Goal: Download file/media

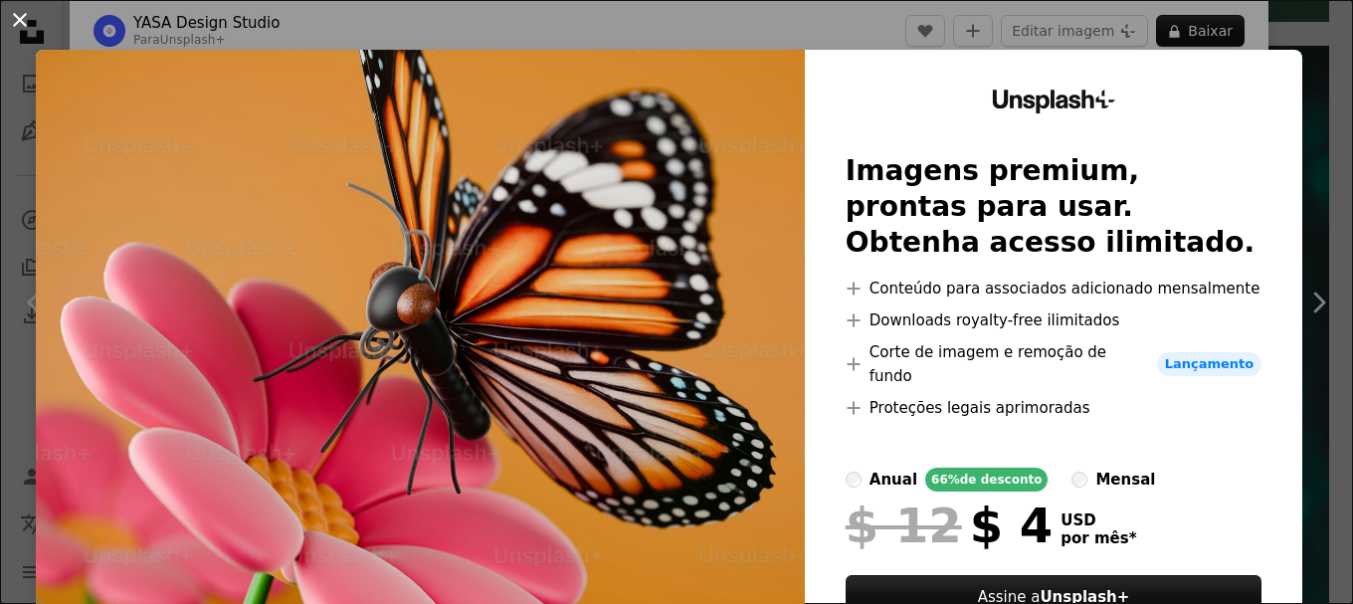
click at [14, 11] on button "An X shape" at bounding box center [20, 20] width 24 height 24
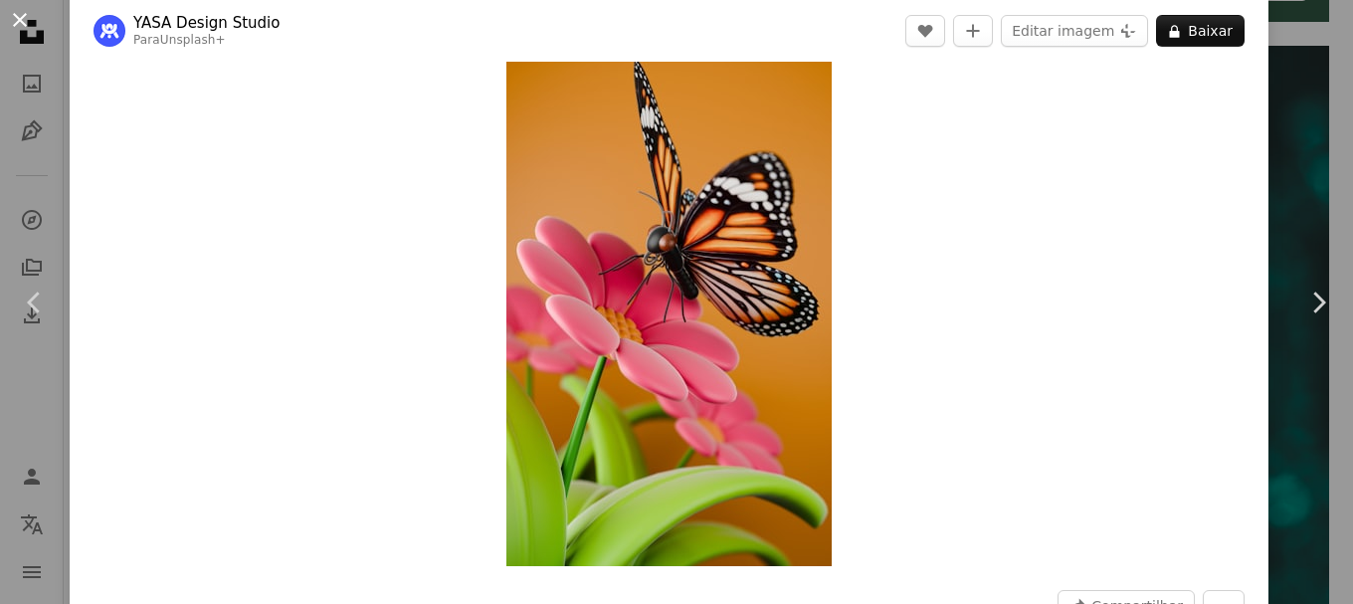
click at [27, 11] on button "An X shape" at bounding box center [20, 20] width 24 height 24
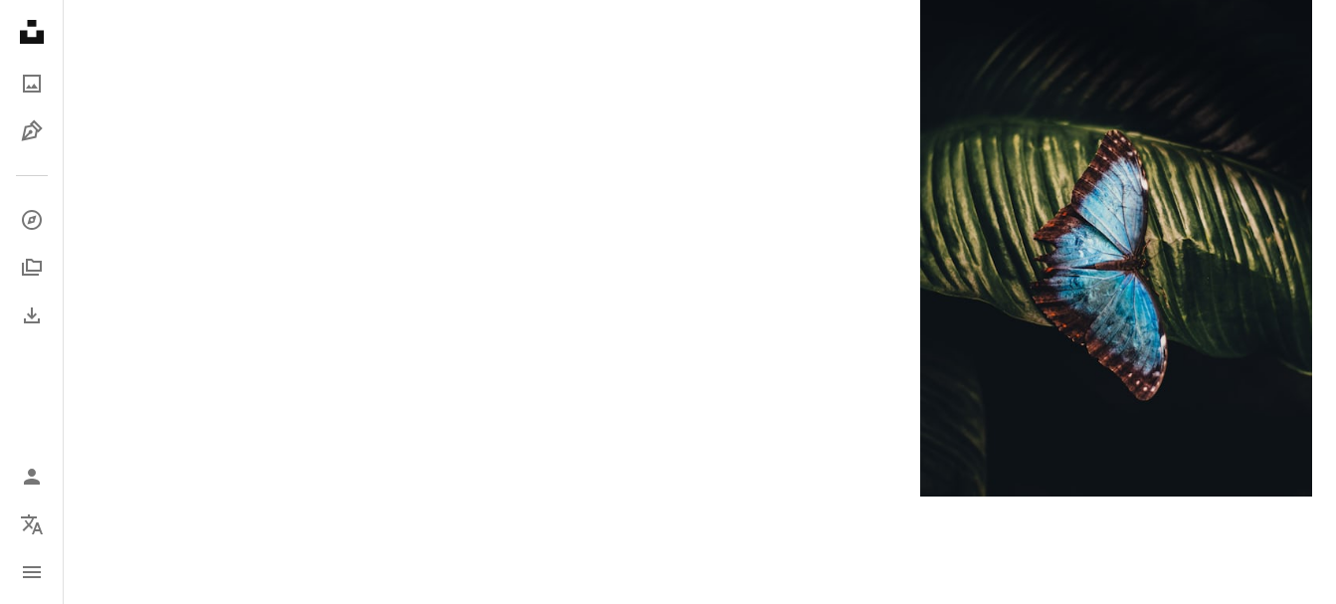
scroll to position [4875, 0]
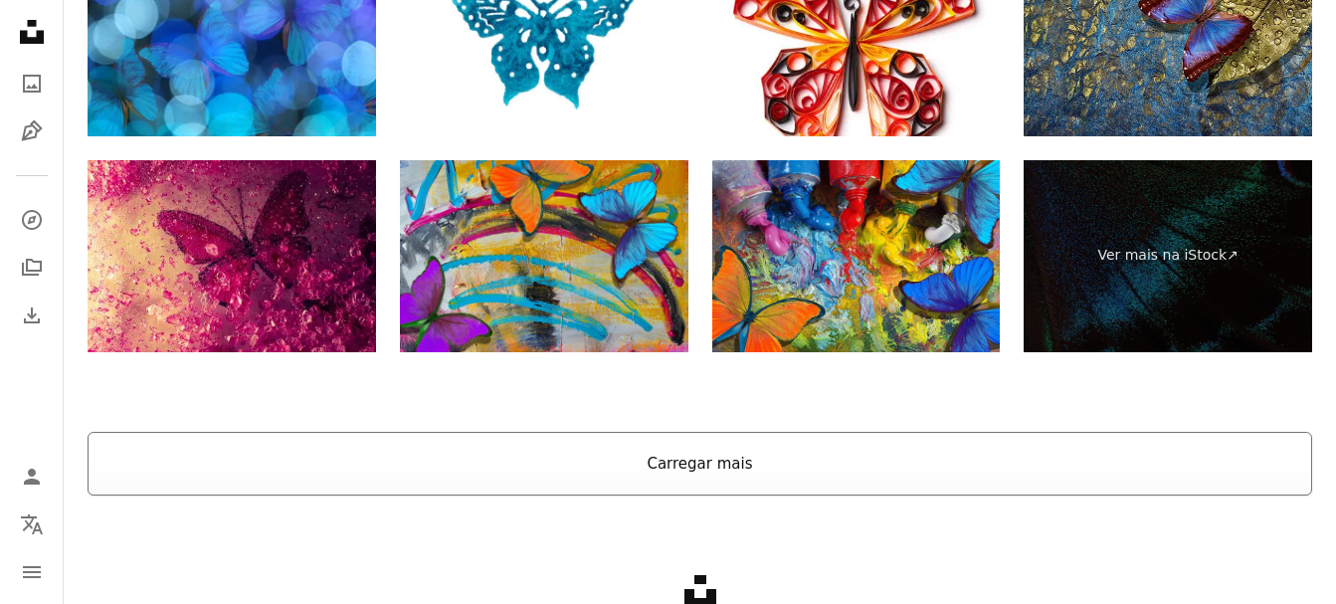
click at [712, 464] on button "Carregar mais" at bounding box center [700, 464] width 1225 height 64
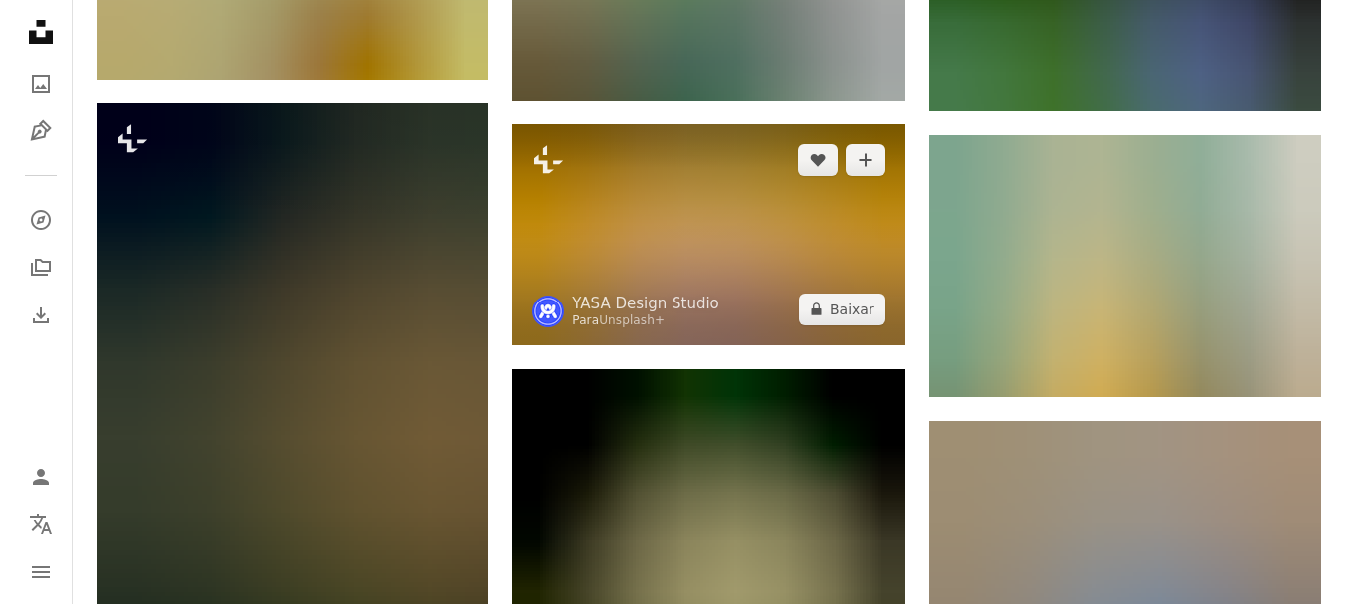
scroll to position [5833, 0]
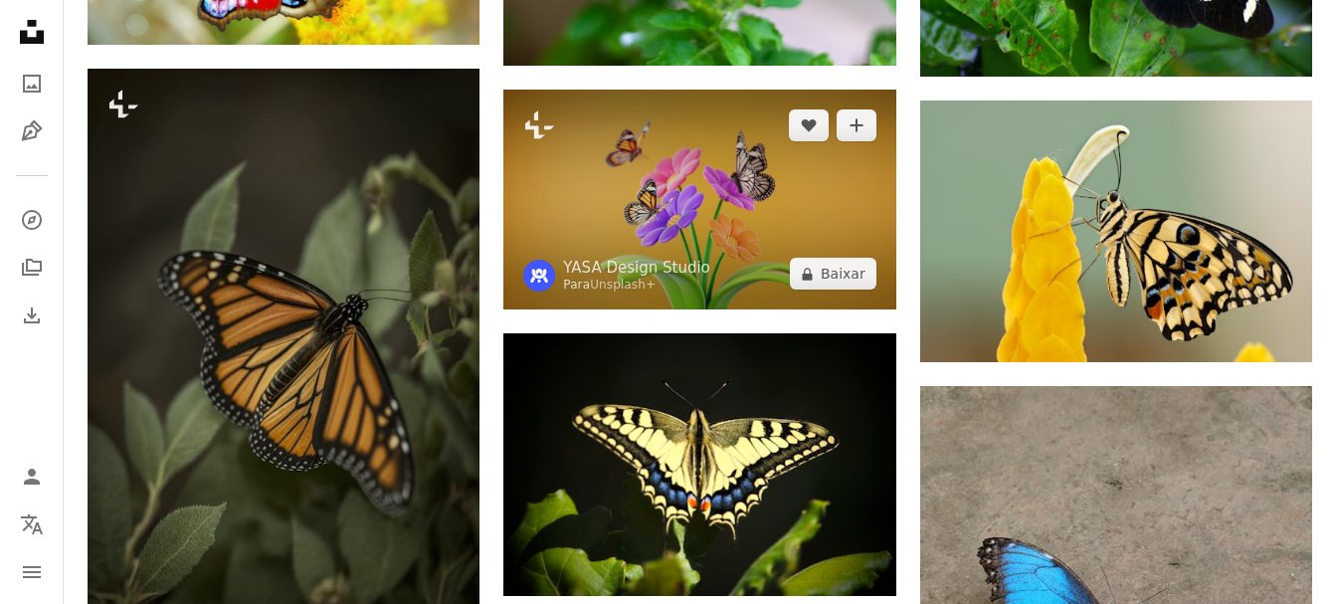
click at [711, 221] on img at bounding box center [699, 200] width 392 height 221
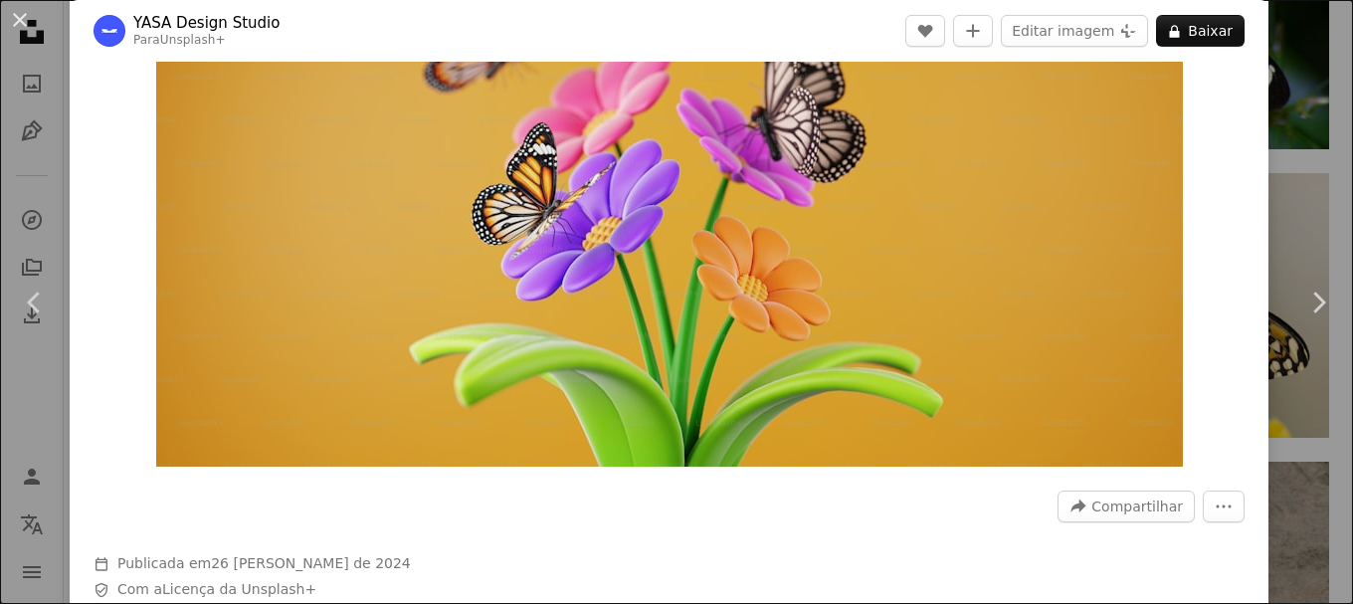
scroll to position [99, 0]
